Goal: Task Accomplishment & Management: Manage account settings

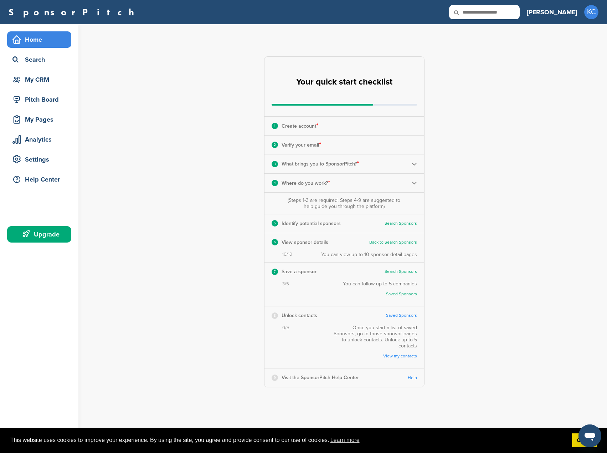
click at [399, 353] on link "View my contacts" at bounding box center [376, 355] width 81 height 5
click at [403, 314] on link "Saved Sponsors" at bounding box center [401, 315] width 31 height 5
click at [45, 141] on div "Analytics" at bounding box center [41, 139] width 61 height 13
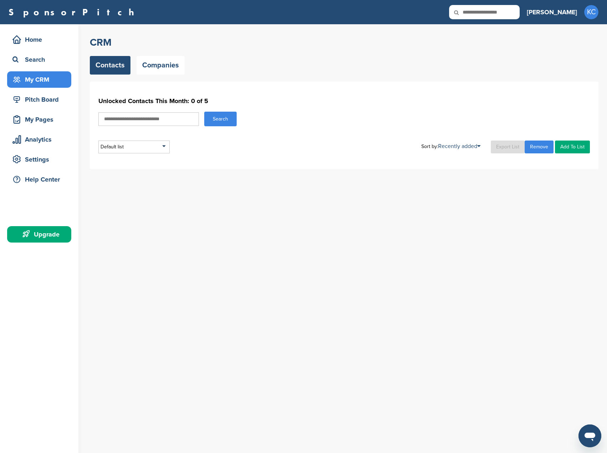
click at [170, 123] on input "text" at bounding box center [148, 119] width 101 height 14
click at [144, 143] on div "Default list" at bounding box center [133, 146] width 71 height 13
click at [161, 67] on link "Companies" at bounding box center [161, 65] width 48 height 19
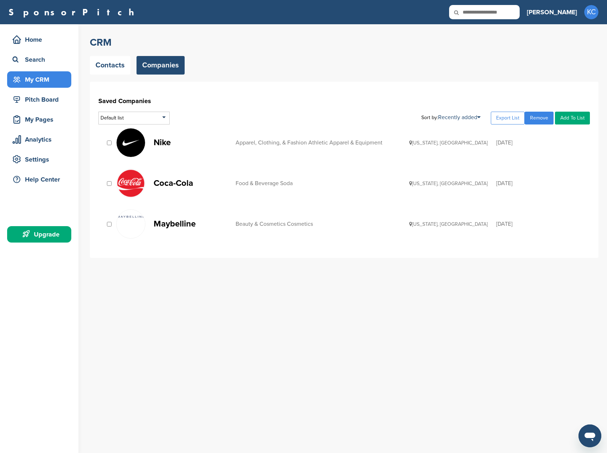
click at [110, 186] on div at bounding box center [109, 183] width 7 height 7
click at [574, 121] on link "Add To List" at bounding box center [572, 118] width 35 height 13
click at [546, 128] on input "text" at bounding box center [554, 130] width 71 height 9
type input "**********"
click at [565, 122] on link "Add To List" at bounding box center [572, 118] width 35 height 13
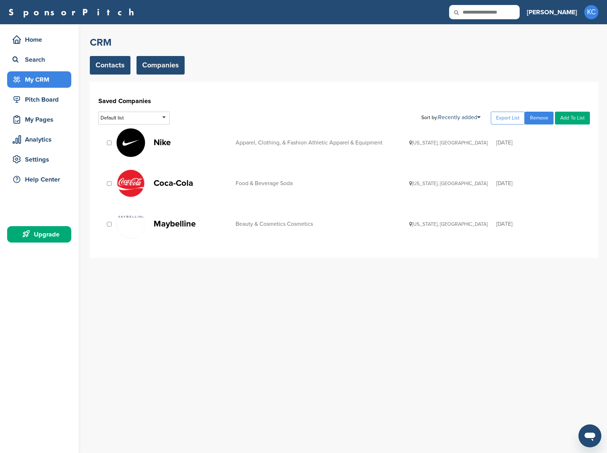
click at [121, 71] on link "Contacts" at bounding box center [110, 65] width 41 height 19
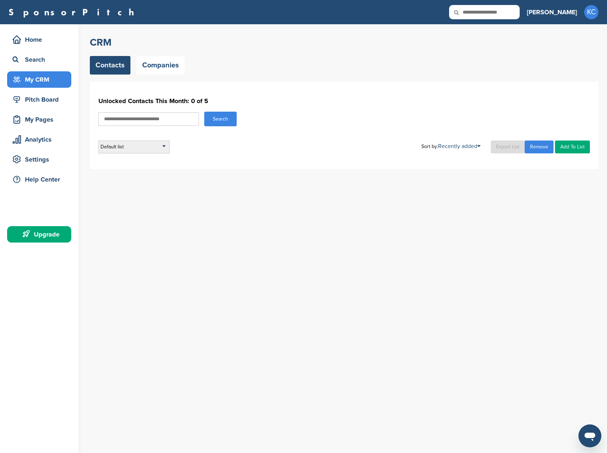
click at [136, 148] on div "Default list" at bounding box center [133, 146] width 71 height 13
click at [163, 120] on input "text" at bounding box center [148, 119] width 101 height 14
type input "****"
click at [229, 122] on button "Search" at bounding box center [220, 119] width 32 height 15
click at [219, 120] on button "Search" at bounding box center [220, 119] width 32 height 15
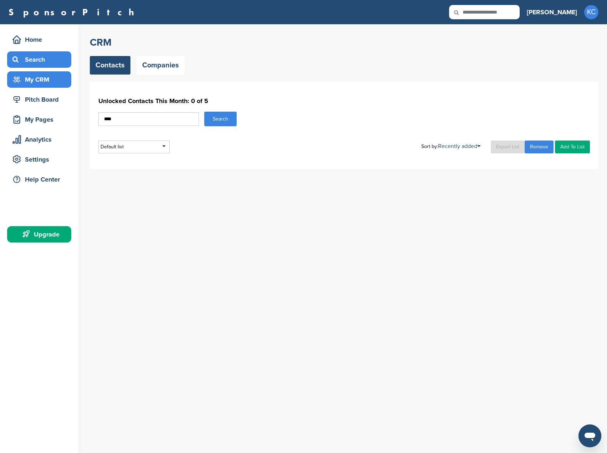
click at [44, 60] on div "Search" at bounding box center [41, 59] width 61 height 13
click at [44, 40] on div "Home" at bounding box center [41, 39] width 61 height 13
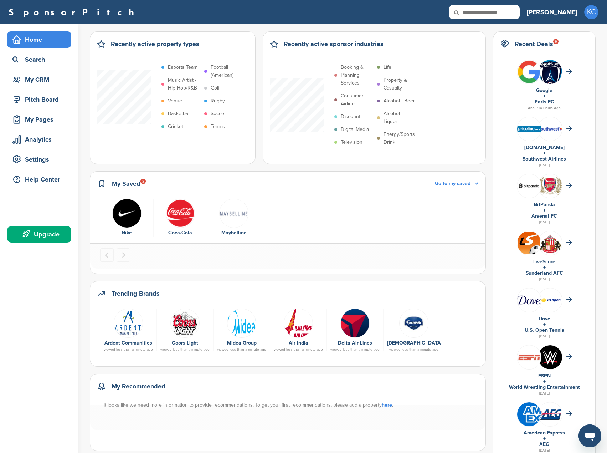
click at [459, 184] on span "Go to my saved" at bounding box center [453, 183] width 36 height 6
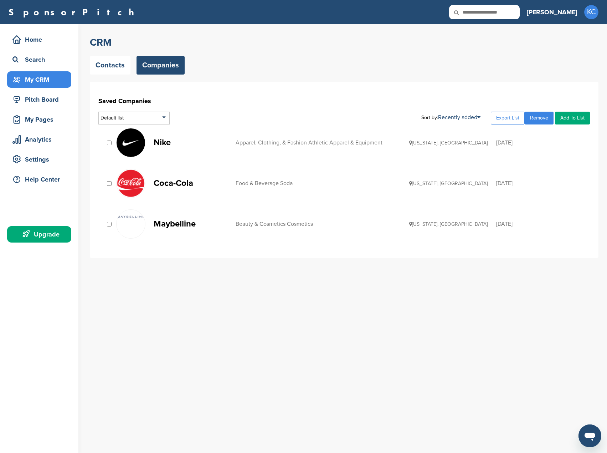
click at [107, 144] on div at bounding box center [109, 142] width 7 height 7
click at [572, 118] on link "Add To List" at bounding box center [572, 118] width 35 height 13
click at [555, 132] on input "text" at bounding box center [554, 130] width 71 height 9
type input "*****"
click at [556, 141] on div "[DATE]" at bounding box center [539, 143] width 87 height 6
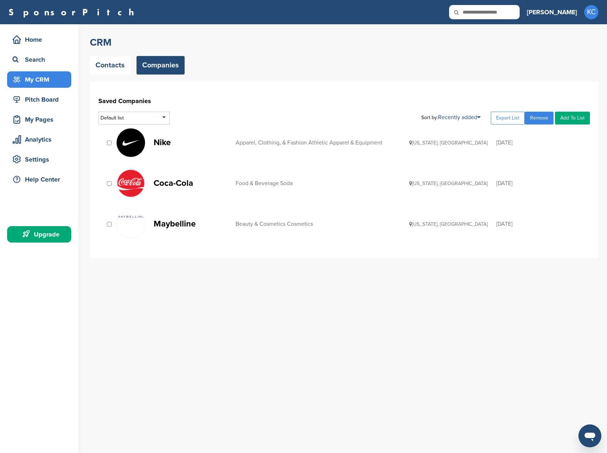
click at [569, 121] on link "Add To List" at bounding box center [572, 118] width 35 height 13
click at [564, 116] on link "Add To List" at bounding box center [572, 118] width 35 height 13
click at [558, 130] on input "*****" at bounding box center [554, 130] width 71 height 9
click at [550, 137] on ul at bounding box center [554, 137] width 71 height 4
click at [527, 138] on ul at bounding box center [554, 137] width 71 height 4
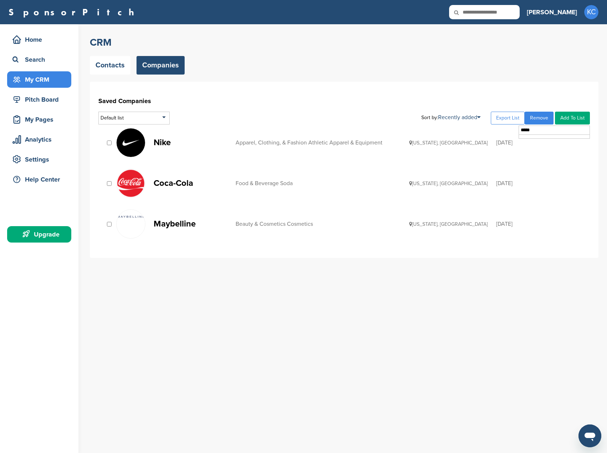
click at [529, 132] on input "*****" at bounding box center [554, 130] width 71 height 9
click at [571, 118] on link "Add To List" at bounding box center [572, 118] width 35 height 13
click at [176, 223] on p "Maybelline" at bounding box center [191, 223] width 75 height 9
click at [161, 182] on p "Coca-Cola" at bounding box center [191, 183] width 75 height 9
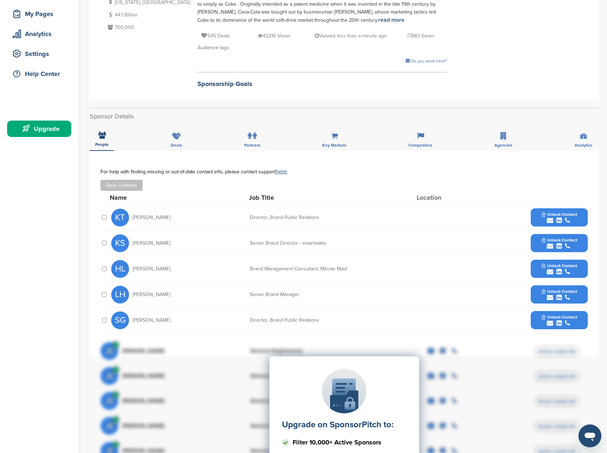
scroll to position [107, 0]
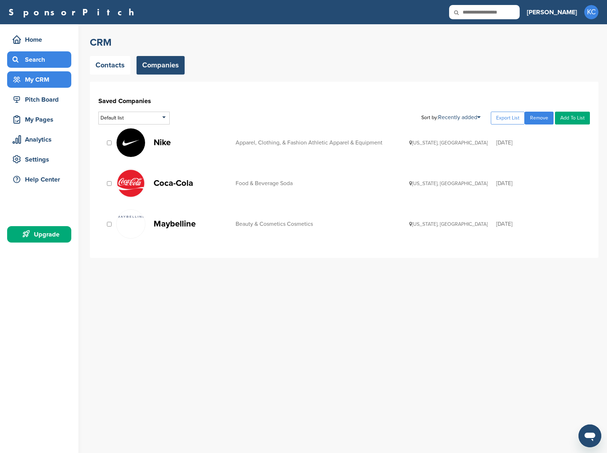
click at [42, 56] on div "Search" at bounding box center [41, 59] width 61 height 13
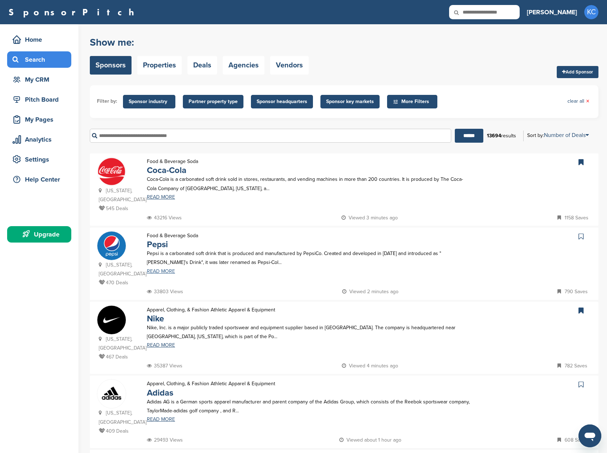
click at [165, 269] on link "READ MORE" at bounding box center [309, 271] width 324 height 5
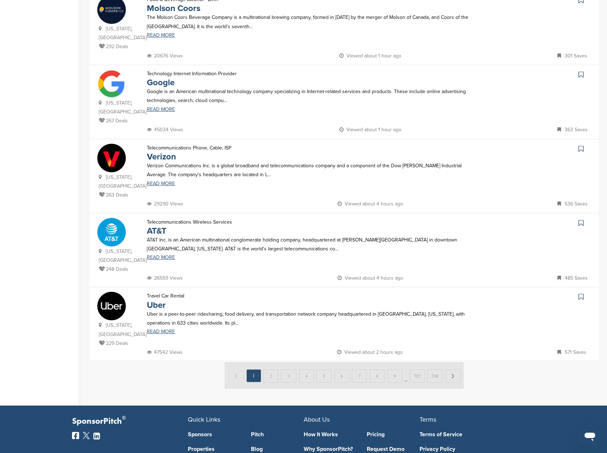
scroll to position [570, 0]
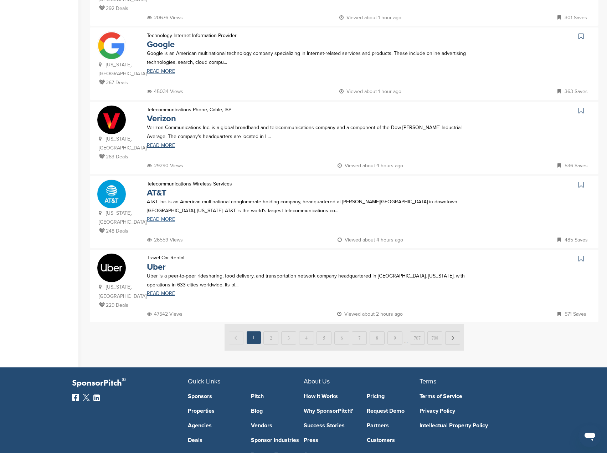
click at [165, 217] on link "READ MORE" at bounding box center [309, 219] width 324 height 5
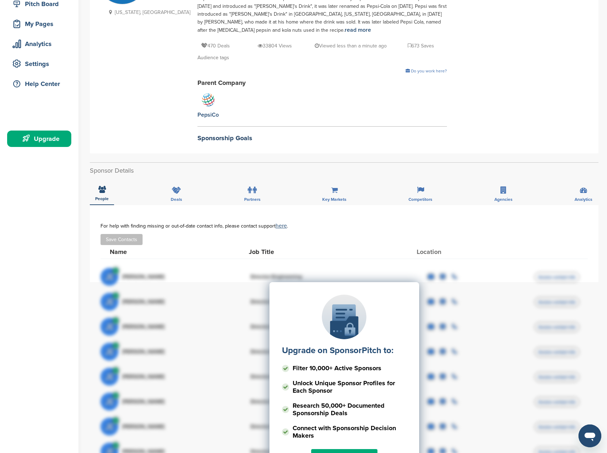
scroll to position [143, 0]
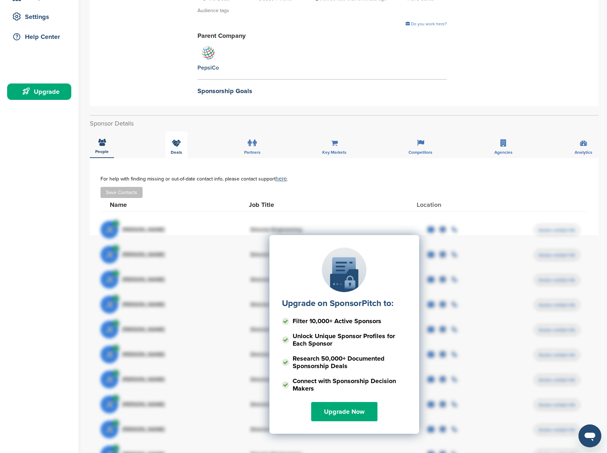
click at [176, 149] on div "Deals" at bounding box center [176, 145] width 22 height 26
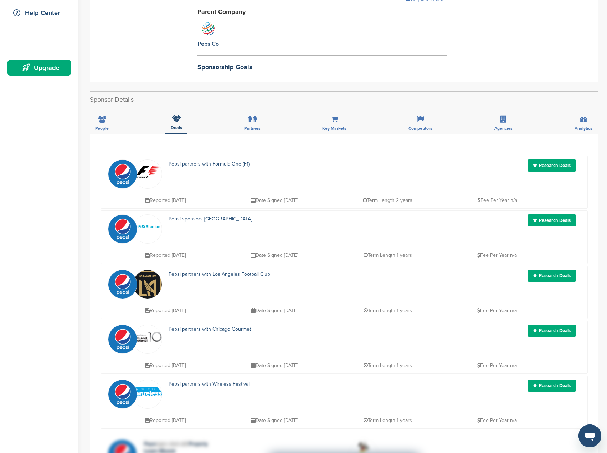
scroll to position [178, 0]
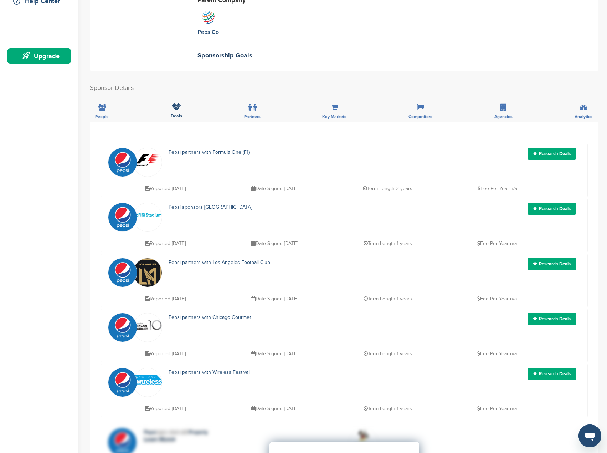
click at [548, 154] on link "Research Deals" at bounding box center [552, 154] width 48 height 12
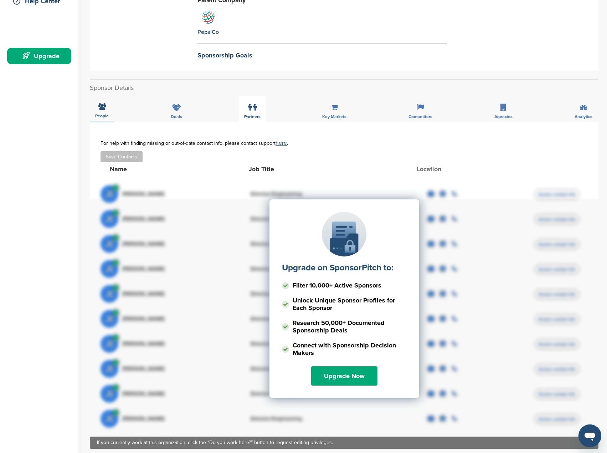
click at [251, 111] on label at bounding box center [252, 107] width 9 height 14
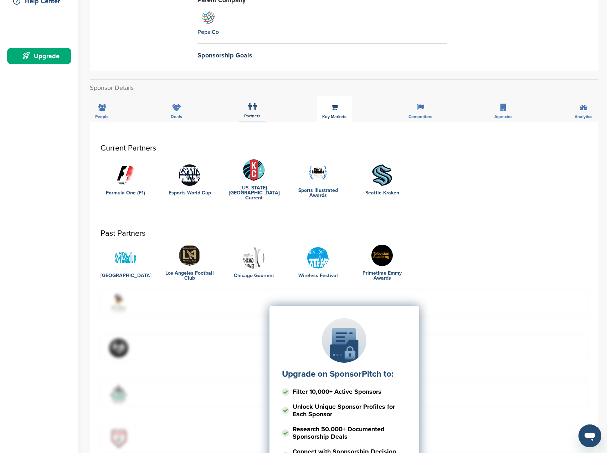
click at [331, 112] on div "Key Markets" at bounding box center [334, 109] width 35 height 26
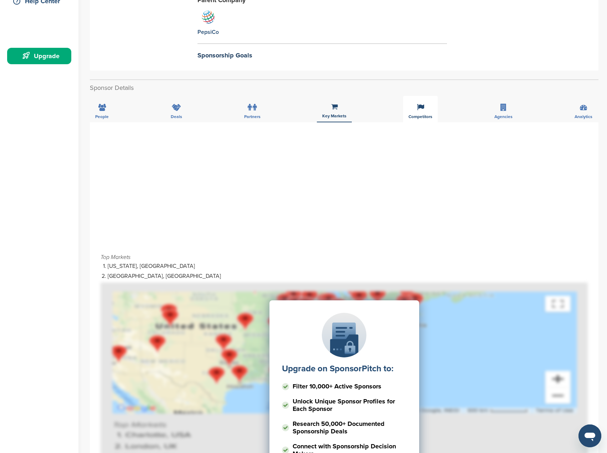
click at [109, 115] on span "Competitors" at bounding box center [102, 116] width 14 height 4
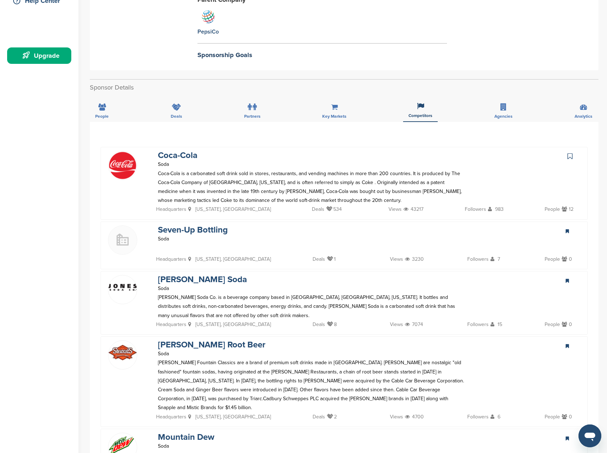
scroll to position [178, 0]
click at [109, 115] on span "Agencies" at bounding box center [102, 116] width 14 height 4
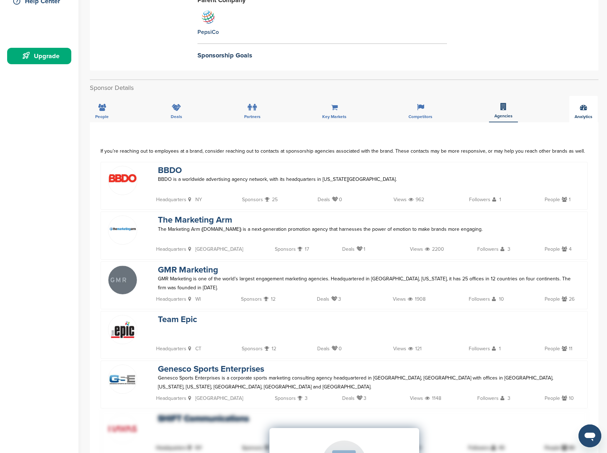
click at [109, 114] on span "Analytics" at bounding box center [102, 116] width 14 height 4
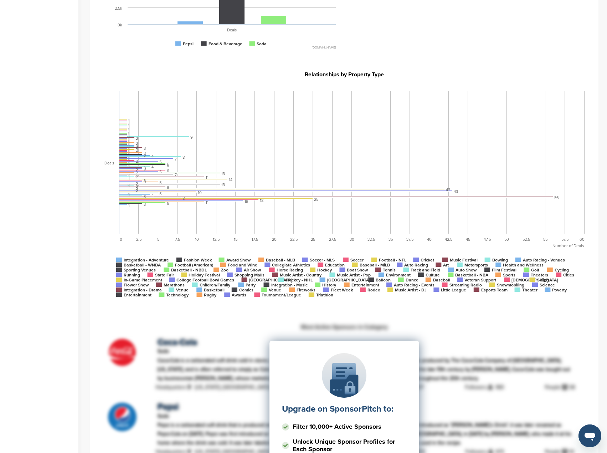
scroll to position [463, 0]
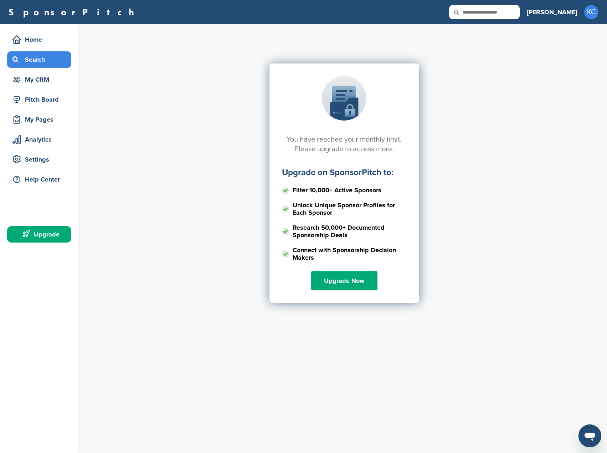
click at [43, 63] on div "Search" at bounding box center [41, 59] width 61 height 13
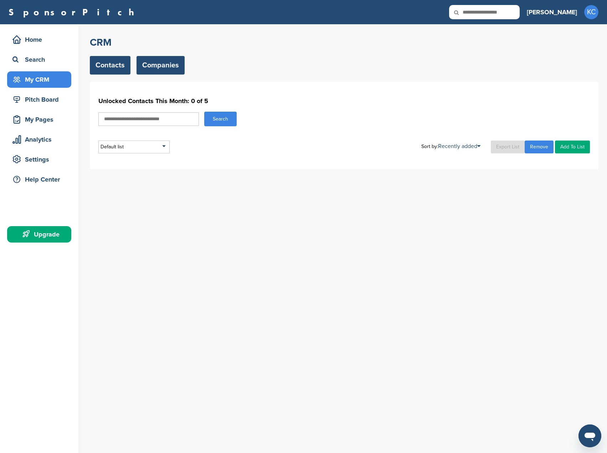
click at [163, 65] on link "Companies" at bounding box center [161, 65] width 48 height 19
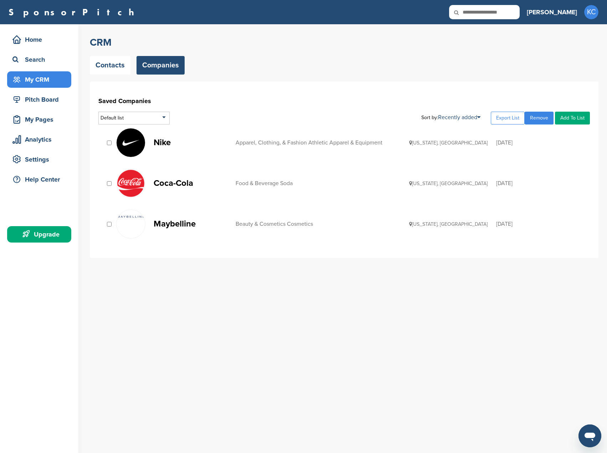
click at [171, 143] on p "Nike" at bounding box center [191, 142] width 75 height 9
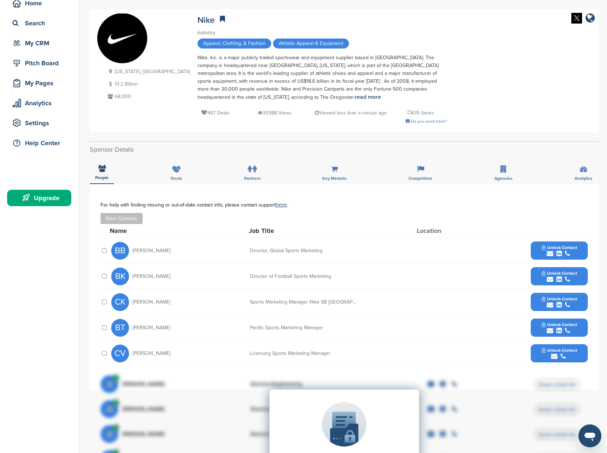
scroll to position [36, 0]
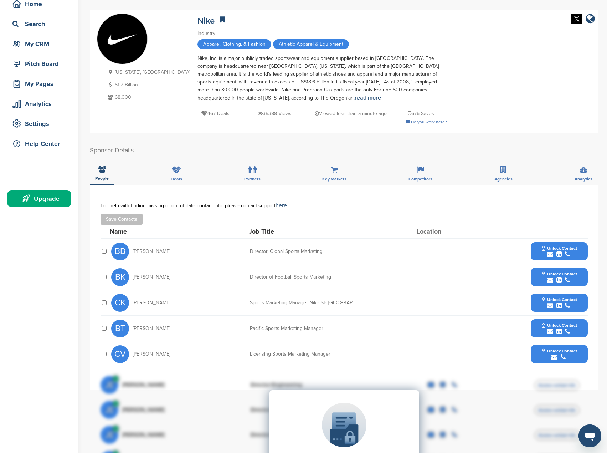
click at [355, 98] on link "read more" at bounding box center [368, 97] width 26 height 7
click at [134, 220] on button "Save Contacts" at bounding box center [122, 219] width 42 height 11
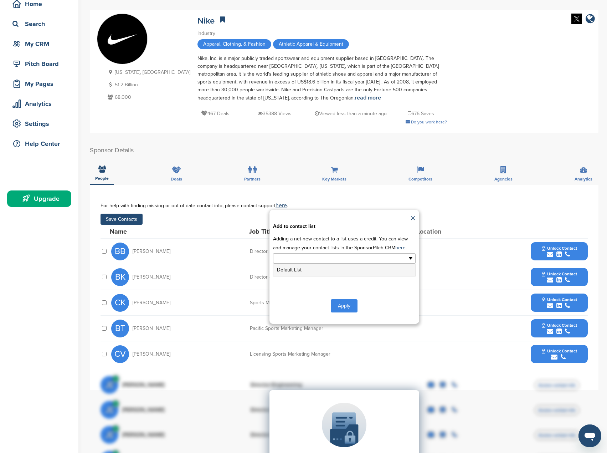
click at [333, 260] on input "text" at bounding box center [313, 258] width 75 height 8
click at [323, 271] on li "Default List" at bounding box center [344, 269] width 142 height 12
click at [346, 307] on button "Apply" at bounding box center [344, 306] width 27 height 13
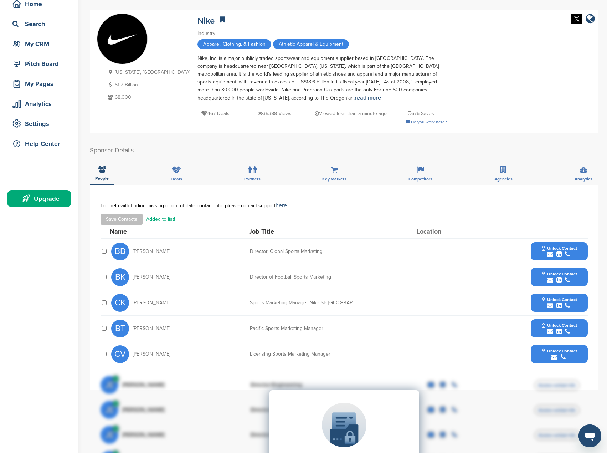
click at [566, 256] on icon "submit" at bounding box center [567, 254] width 5 height 6
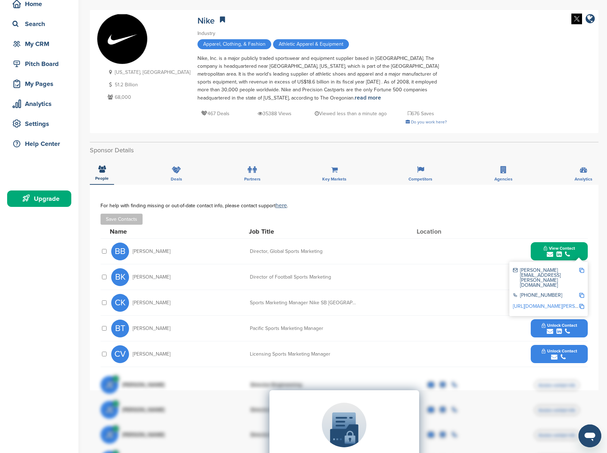
click at [523, 303] on link "https://www.linkedin.com/in/brent-braden-5035253" at bounding box center [556, 306] width 87 height 6
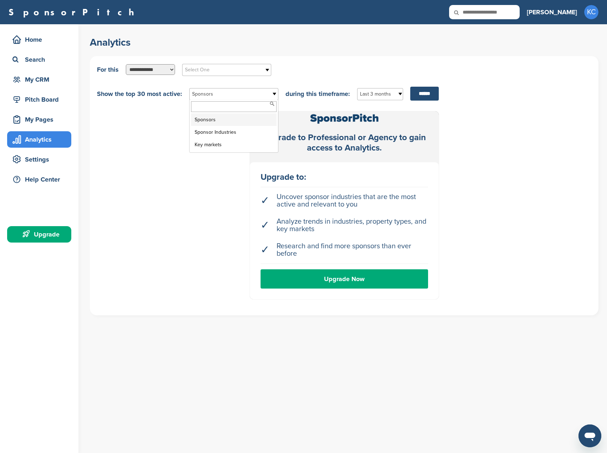
click at [251, 98] on span "Sponsors" at bounding box center [229, 94] width 74 height 9
click at [228, 94] on span "Sponsors" at bounding box center [229, 94] width 74 height 9
click at [39, 179] on div "Help Center" at bounding box center [41, 179] width 61 height 13
click at [47, 75] on div "My CRM" at bounding box center [41, 79] width 61 height 13
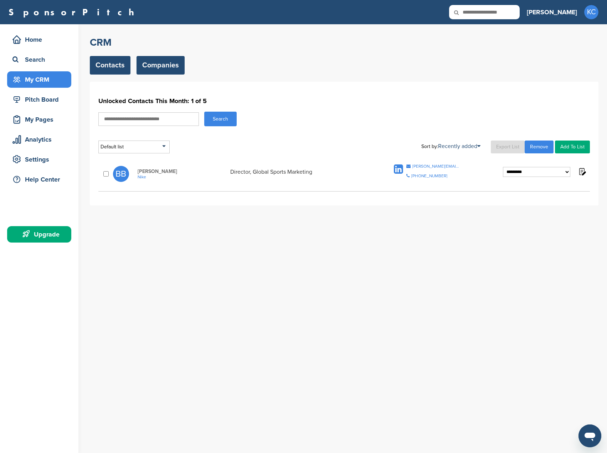
click at [149, 62] on link "Companies" at bounding box center [161, 65] width 48 height 19
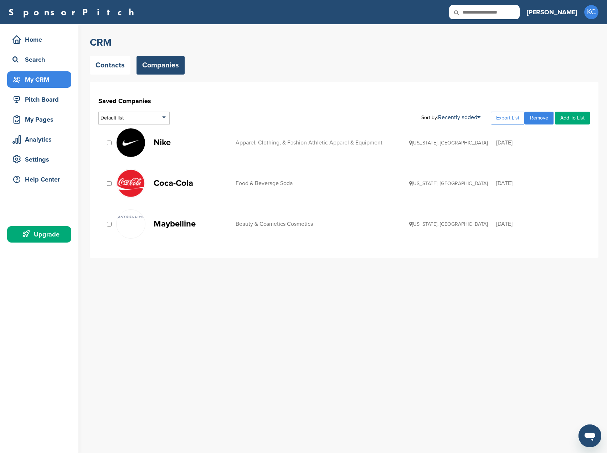
click at [257, 142] on div "Apparel, Clothing, & Fashion Athletic Apparel & Equipment" at bounding box center [323, 143] width 174 height 6
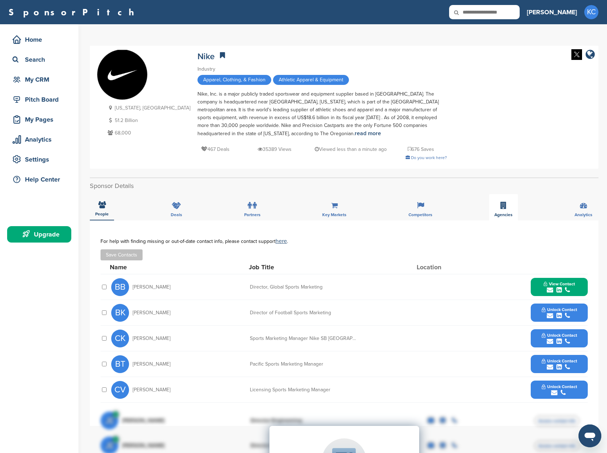
click at [502, 210] on div "Agencies" at bounding box center [503, 207] width 29 height 26
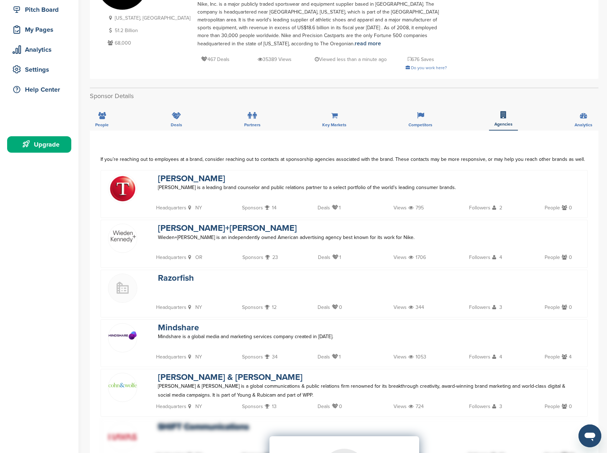
scroll to position [107, 0]
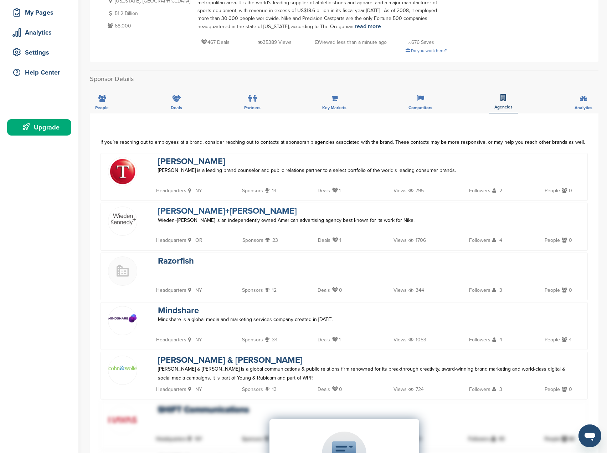
click at [211, 212] on link "[PERSON_NAME]+[PERSON_NAME]" at bounding box center [227, 211] width 139 height 10
